Goal: Navigation & Orientation: Find specific page/section

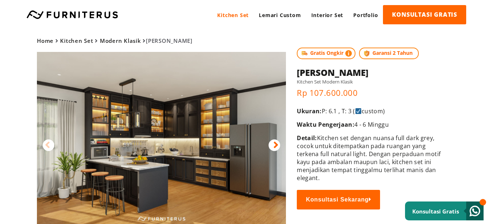
click at [237, 15] on link "Kitchen Set" at bounding box center [233, 15] width 42 height 20
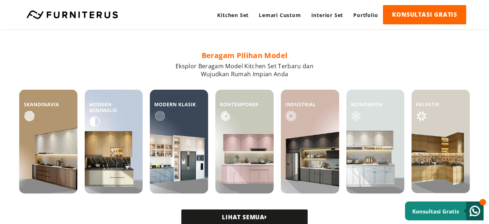
scroll to position [217, 0]
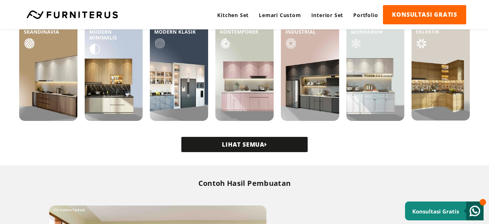
click at [256, 144] on link "LIHAT SEMUA" at bounding box center [244, 144] width 126 height 15
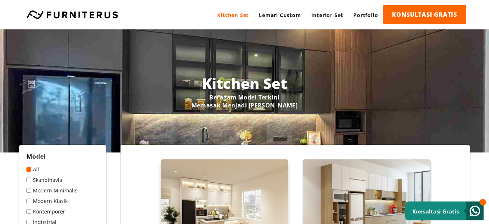
scroll to position [109, 0]
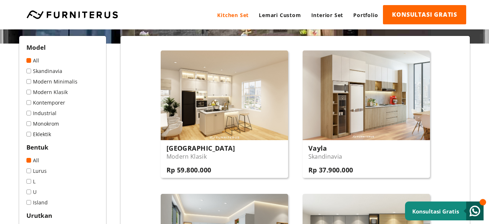
click at [29, 82] on span at bounding box center [28, 81] width 5 height 5
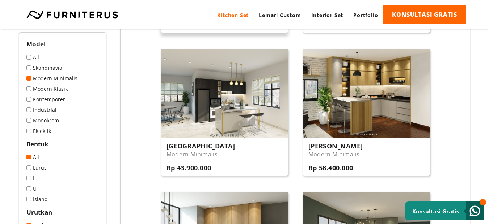
scroll to position [217, 0]
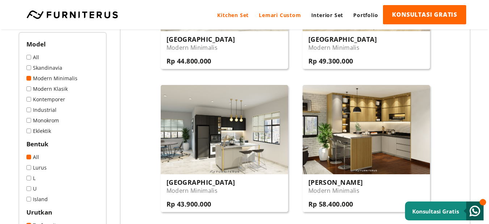
click at [272, 16] on link "Lemari Custom" at bounding box center [280, 15] width 52 height 20
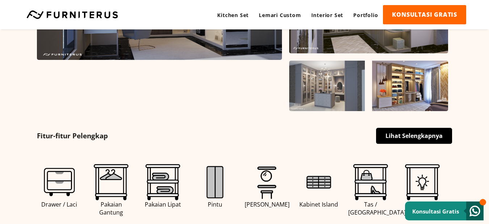
scroll to position [362, 0]
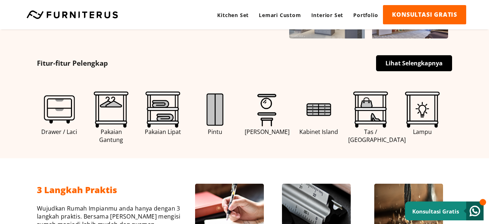
click at [160, 115] on img at bounding box center [163, 109] width 36 height 36
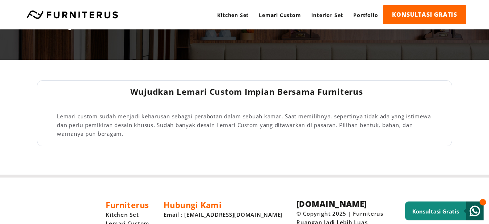
scroll to position [1227, 0]
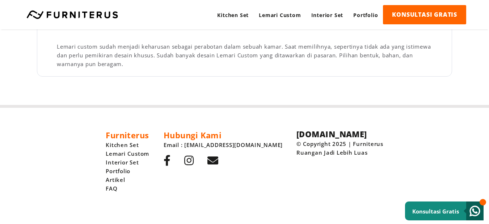
click at [147, 163] on link "Interior Set" at bounding box center [127, 162] width 43 height 9
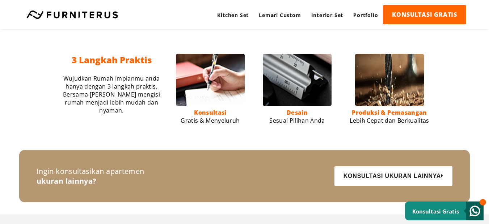
scroll to position [640, 0]
